Goal: Task Accomplishment & Management: Manage account settings

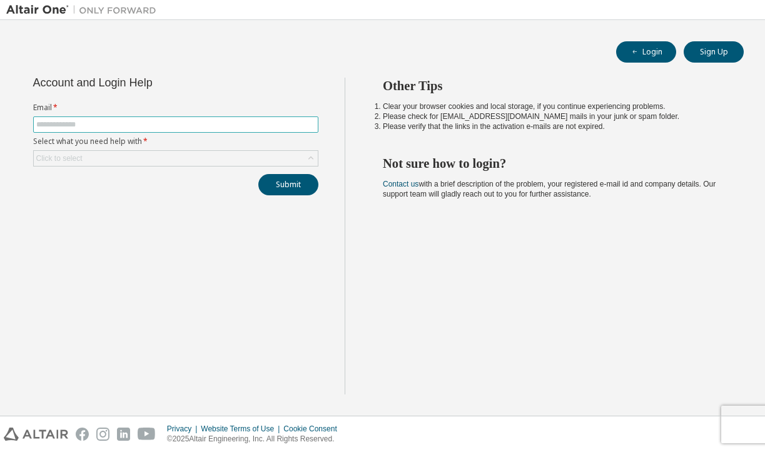
click at [88, 125] on input "text" at bounding box center [175, 125] width 279 height 10
click at [123, 155] on div "Click to select" at bounding box center [176, 158] width 284 height 15
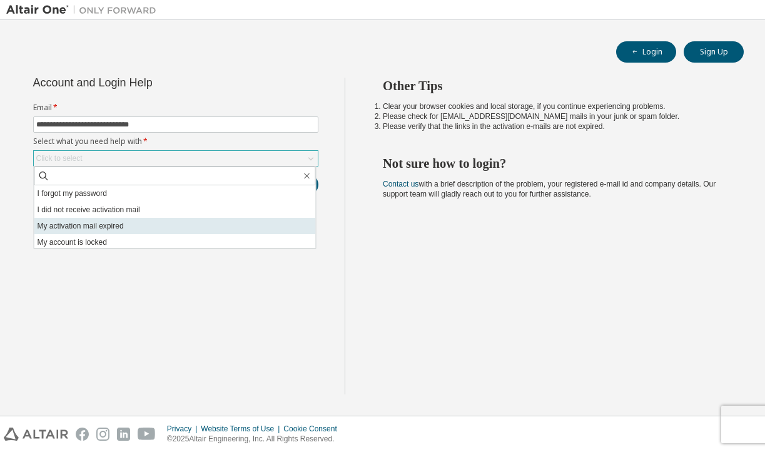
click at [93, 223] on li "My activation mail expired" at bounding box center [175, 226] width 282 height 16
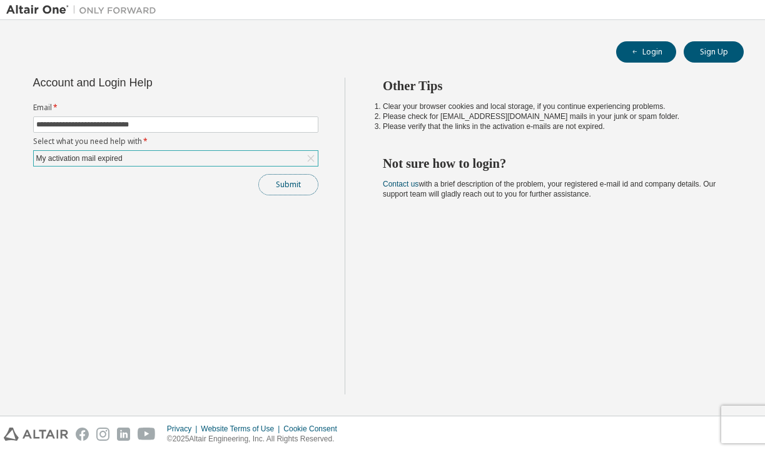
click at [272, 188] on button "Submit" at bounding box center [288, 184] width 60 height 21
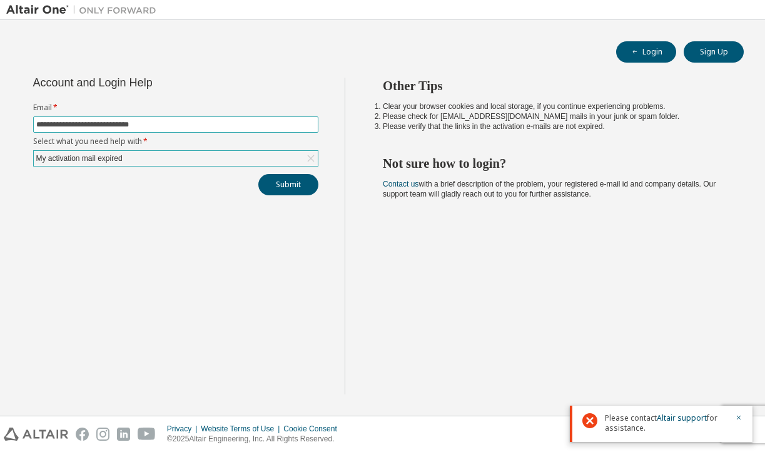
click at [167, 122] on input "**********" at bounding box center [175, 125] width 279 height 10
type input "**********"
click at [277, 186] on button "Submit" at bounding box center [288, 184] width 60 height 21
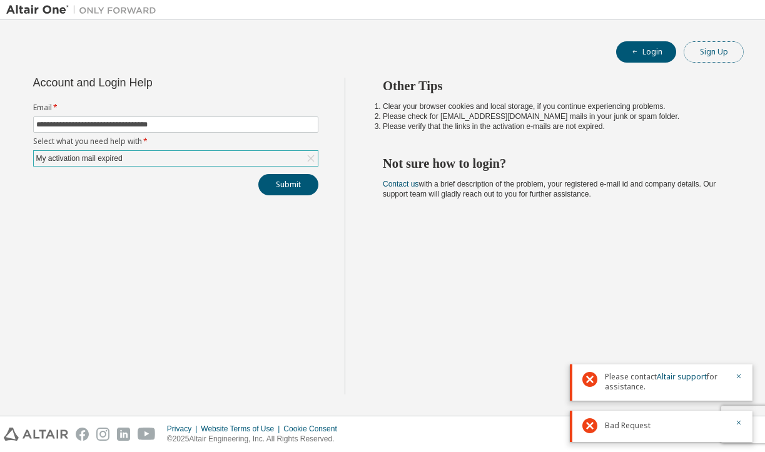
click at [727, 51] on button "Sign Up" at bounding box center [714, 51] width 60 height 21
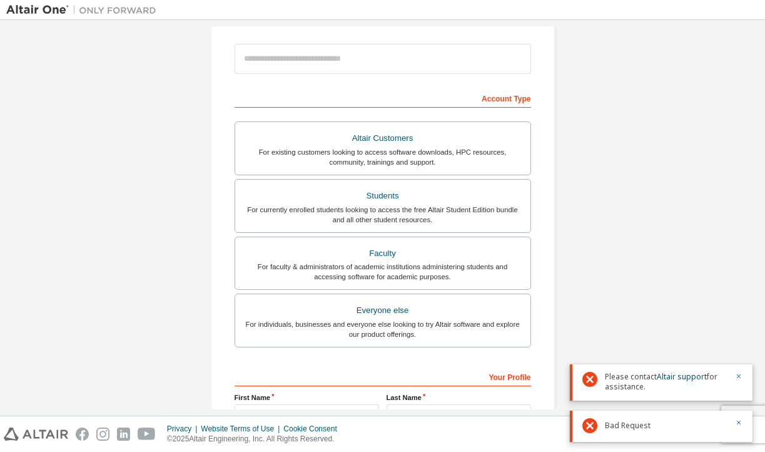
scroll to position [140, 0]
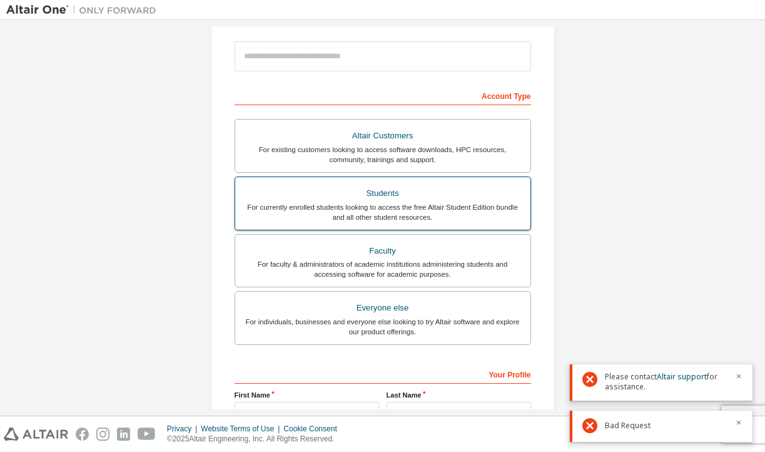
click at [405, 209] on div "For currently enrolled students looking to access the free Altair Student Editi…" at bounding box center [383, 212] width 280 height 20
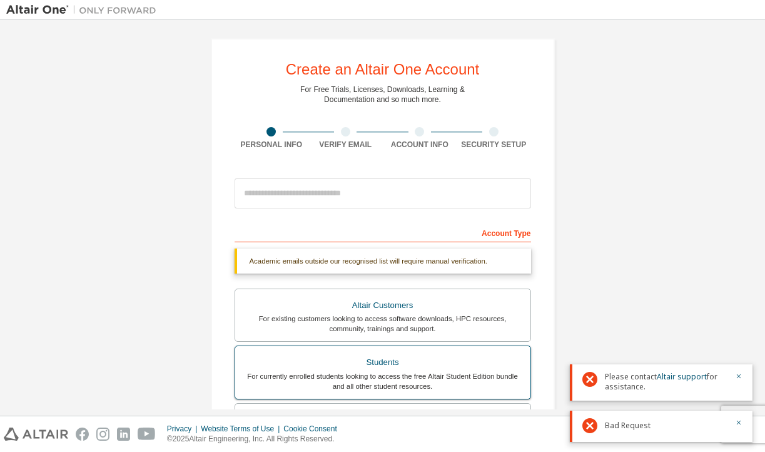
scroll to position [1, 0]
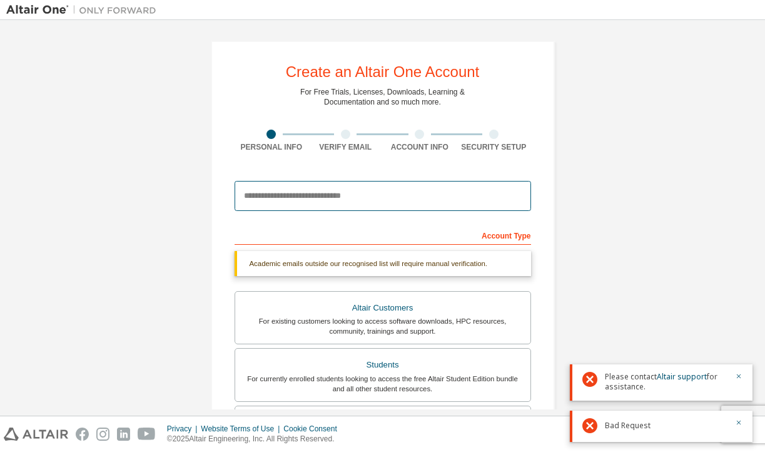
click at [376, 189] on input "email" at bounding box center [383, 196] width 297 height 30
type input "**********"
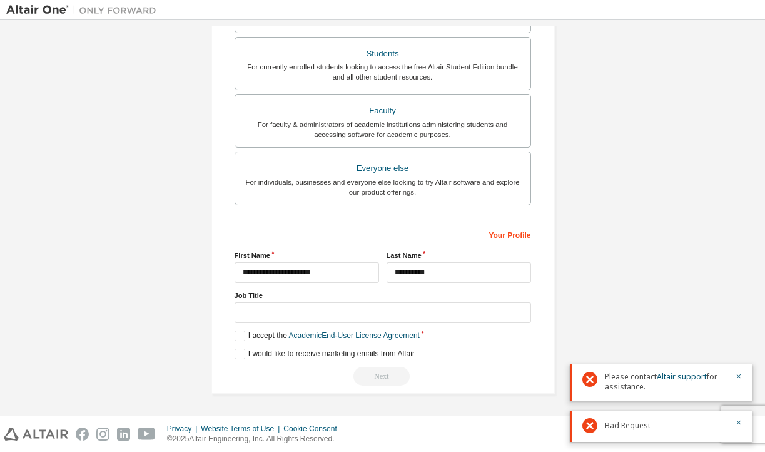
scroll to position [0, 0]
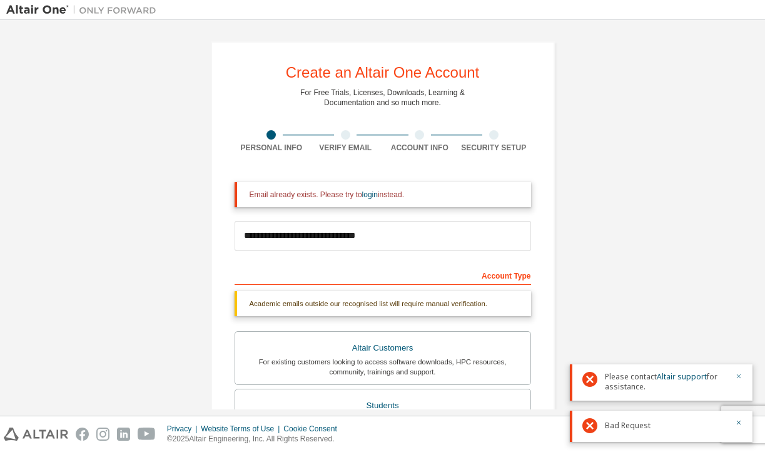
click at [735, 378] on icon "button" at bounding box center [739, 376] width 8 height 8
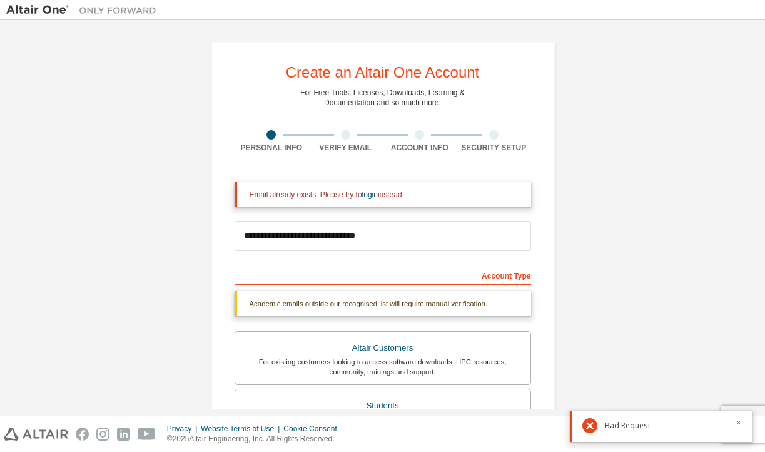
click at [741, 421] on icon "button" at bounding box center [739, 423] width 8 height 8
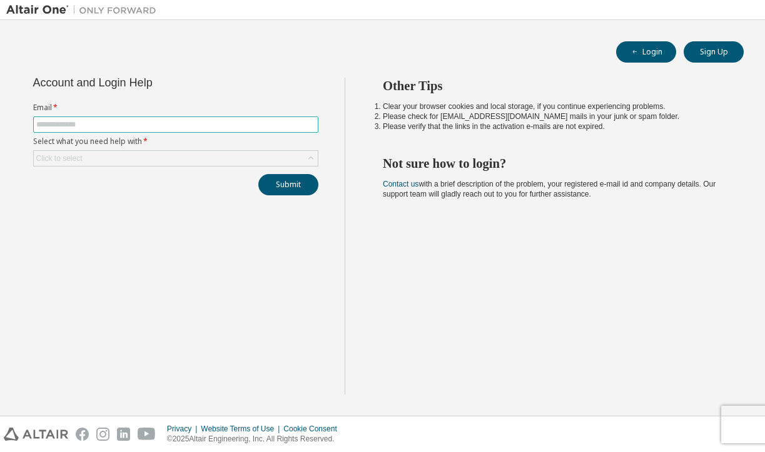
click at [141, 126] on input "text" at bounding box center [175, 125] width 279 height 10
type input "**********"
click at [154, 156] on div "Click to select" at bounding box center [176, 158] width 284 height 15
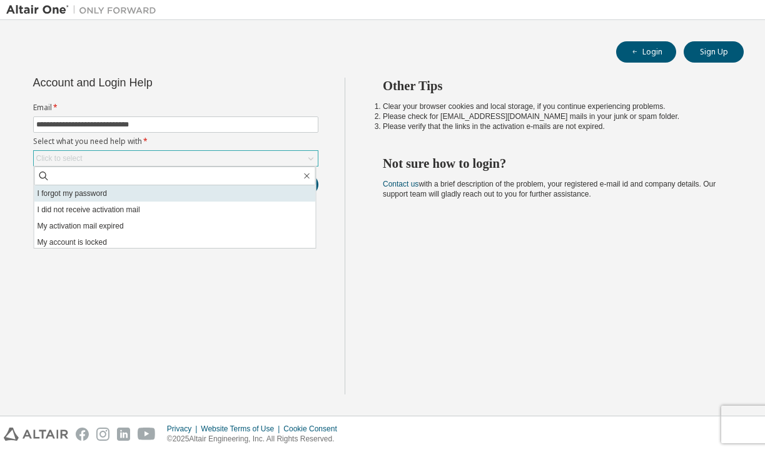
click at [128, 196] on li "I forgot my password" at bounding box center [175, 193] width 282 height 16
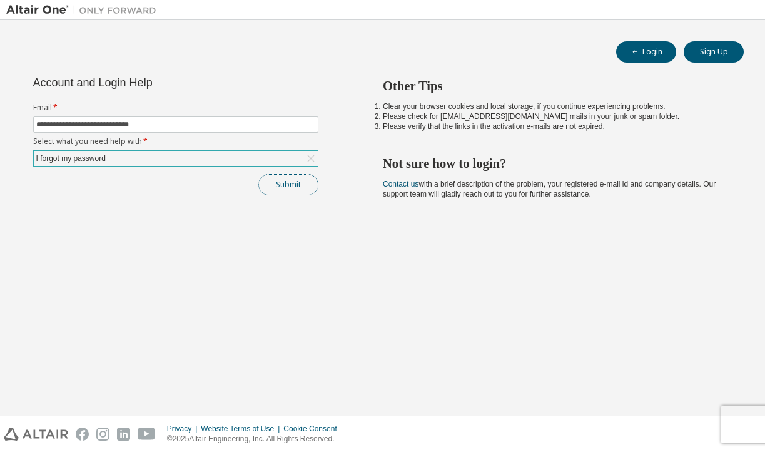
click at [304, 188] on button "Submit" at bounding box center [288, 184] width 60 height 21
